Goal: Information Seeking & Learning: Learn about a topic

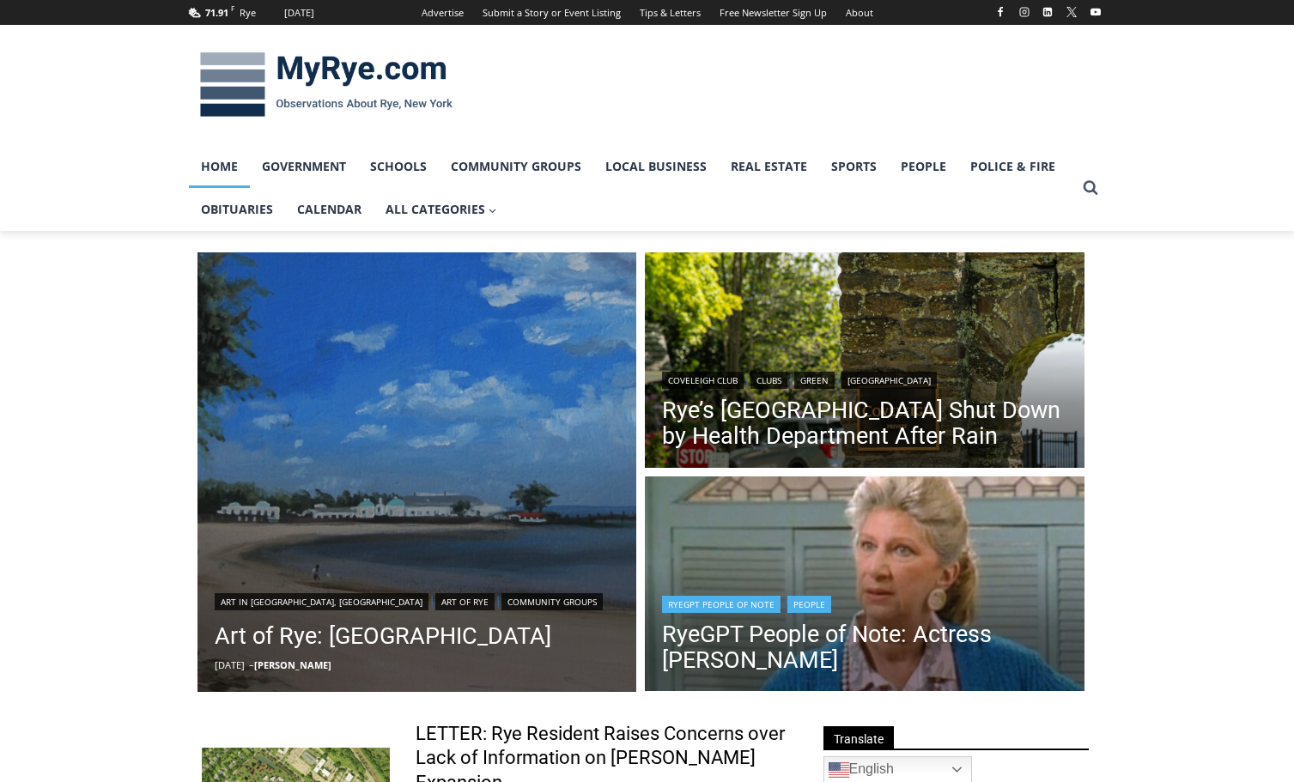
click at [873, 612] on div "RyeGPT People of Note | People" at bounding box center [864, 603] width 405 height 21
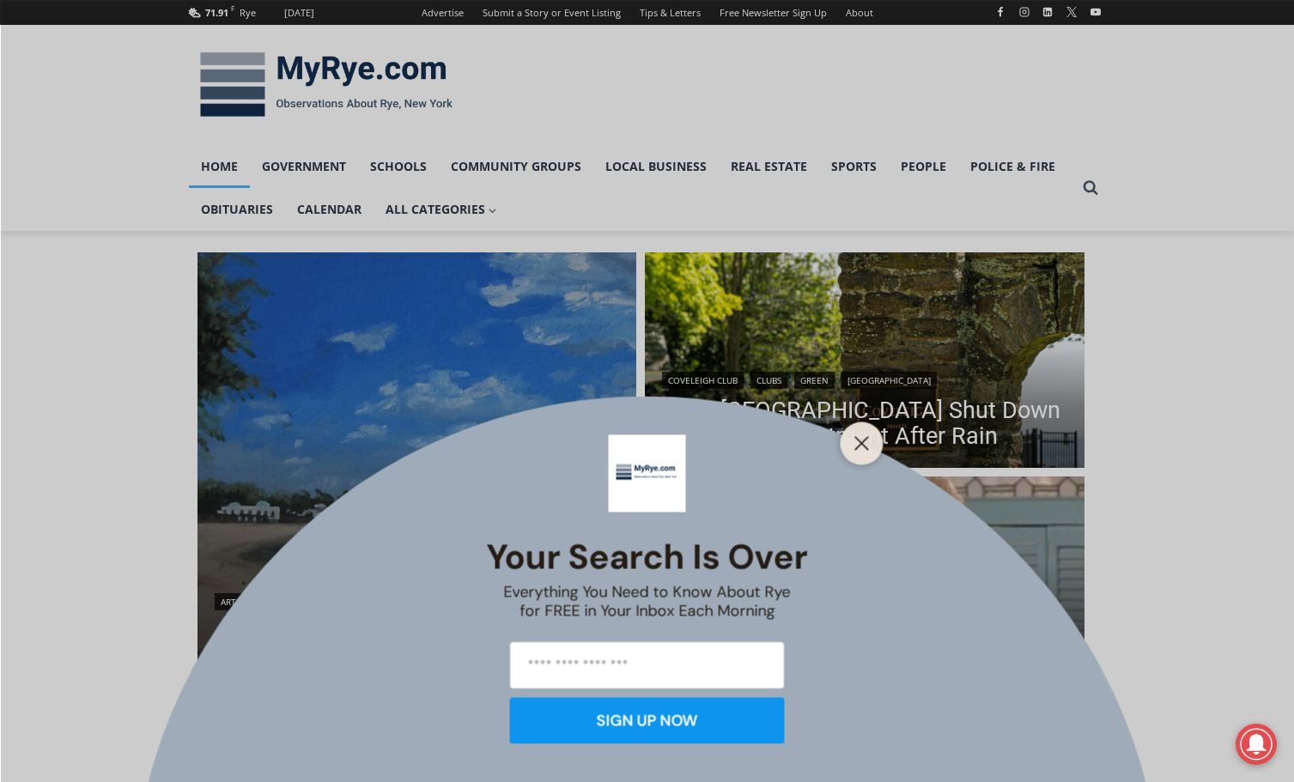
click at [861, 460] on div at bounding box center [862, 443] width 43 height 43
click at [861, 448] on icon "Close" at bounding box center [861, 442] width 15 height 15
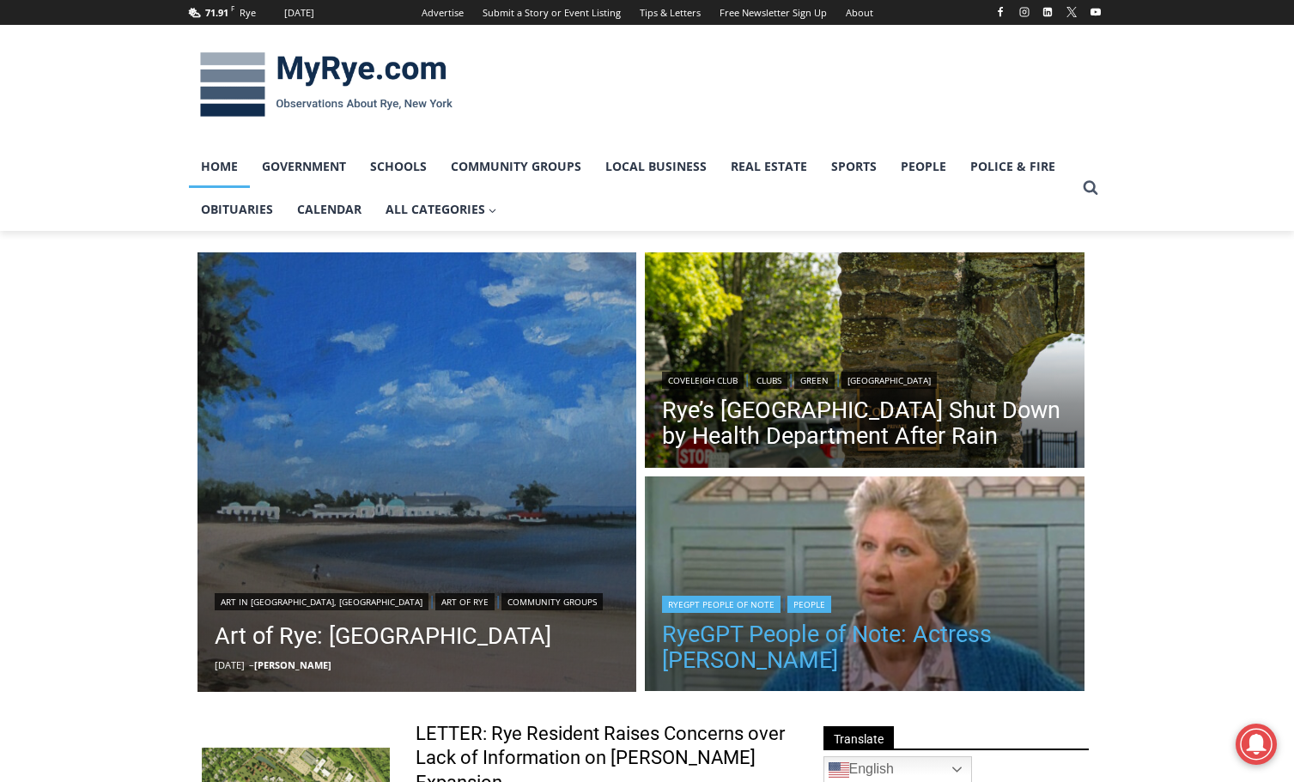
click at [825, 637] on link "RyeGPT People of Note: Actress [PERSON_NAME]" at bounding box center [864, 648] width 405 height 52
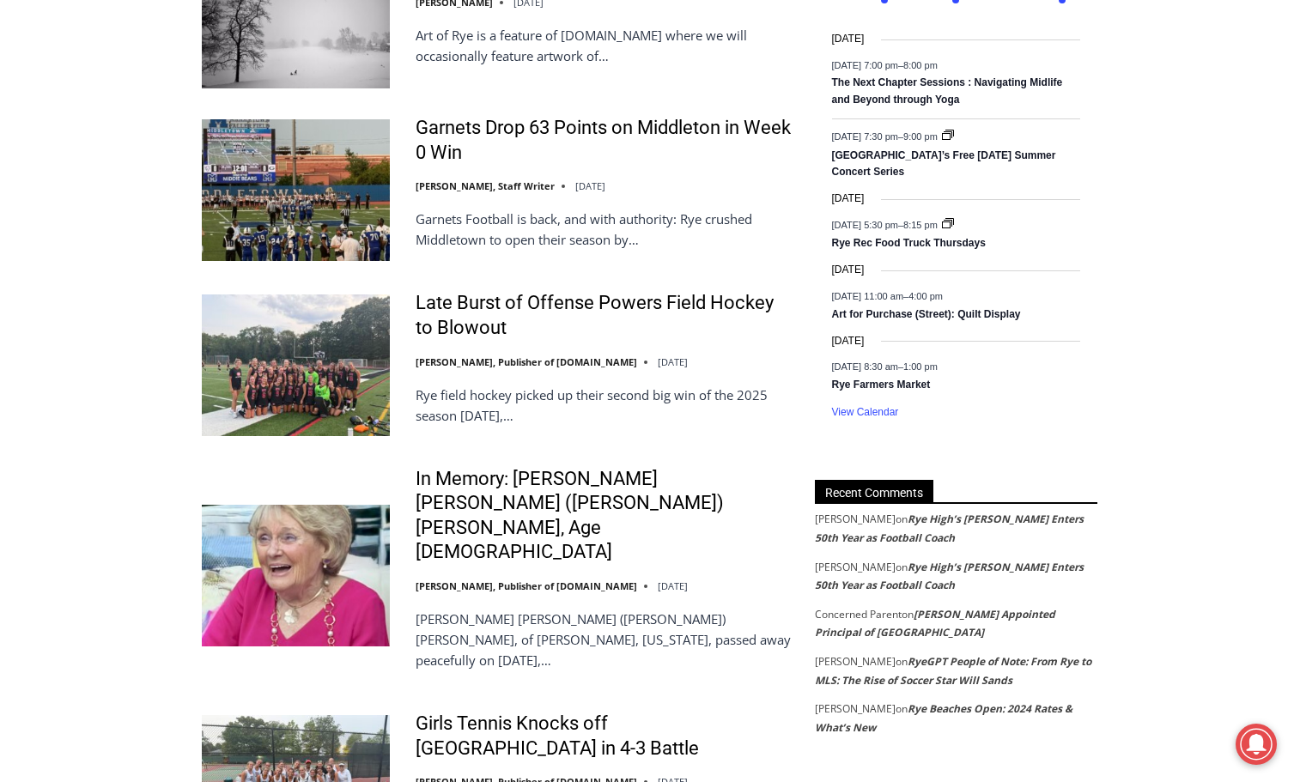
scroll to position [1632, 0]
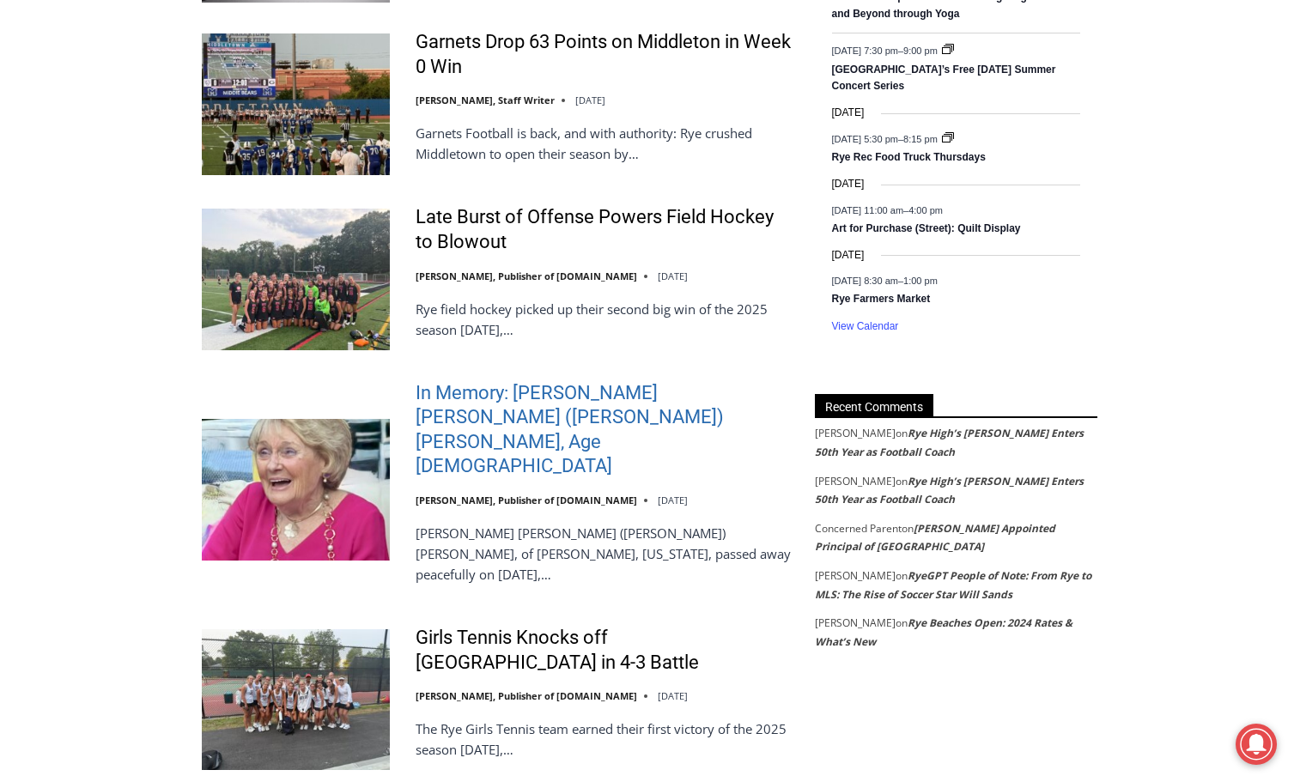
click at [520, 381] on link "In Memory: [PERSON_NAME] [PERSON_NAME] ([PERSON_NAME]) [PERSON_NAME], Age [DEMO…" at bounding box center [604, 430] width 377 height 98
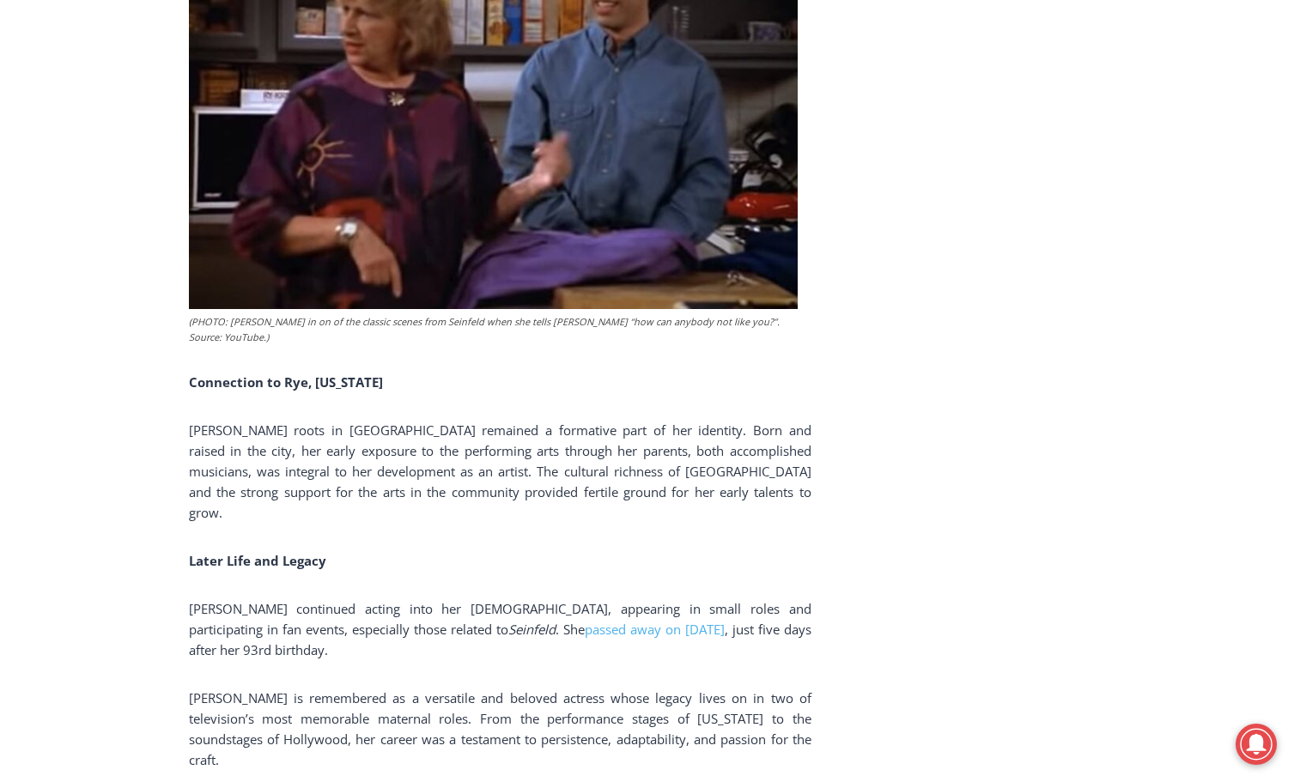
scroll to position [2662, 0]
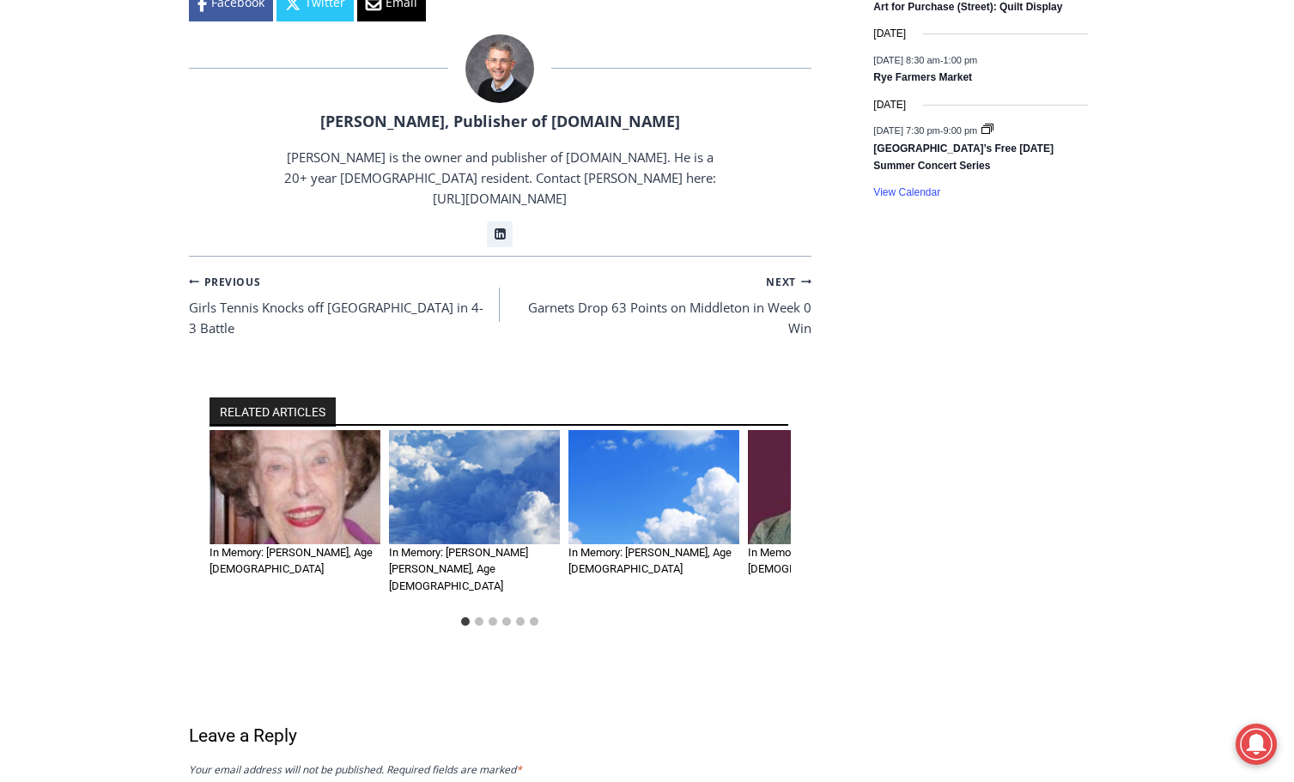
scroll to position [1288, 0]
